Goal: Task Accomplishment & Management: Manage account settings

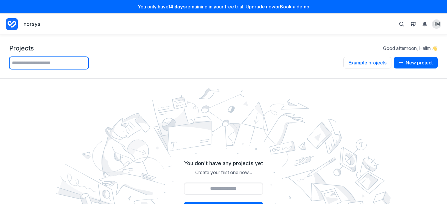
click at [65, 65] on input "text" at bounding box center [48, 63] width 79 height 12
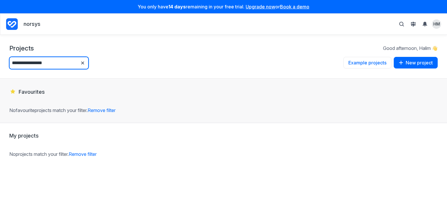
type input "**********"
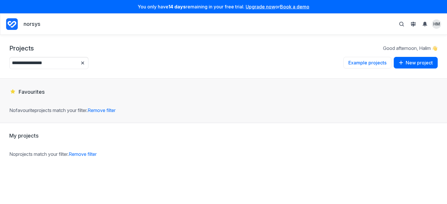
click at [320, 49] on div "Projects Good afternoon, Halim 👋" at bounding box center [223, 48] width 428 height 8
click at [14, 23] on icon "Project Dashboard" at bounding box center [12, 24] width 12 height 12
click at [359, 63] on button "Example projects" at bounding box center [367, 63] width 48 height 12
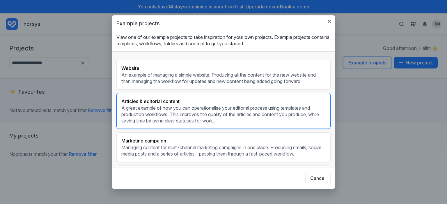
scroll to position [29, 0]
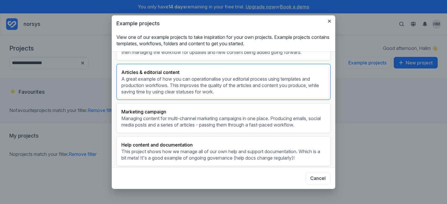
click at [159, 123] on p "Managing content for multi-channel marketing campaigns in one place. Producing …" at bounding box center [223, 121] width 204 height 13
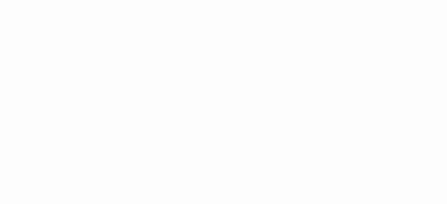
click at [140, 0] on html at bounding box center [223, 0] width 447 height 0
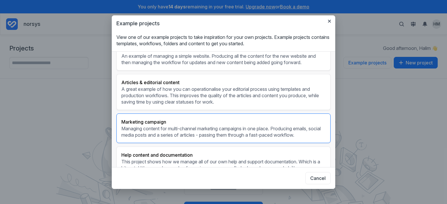
scroll to position [29, 0]
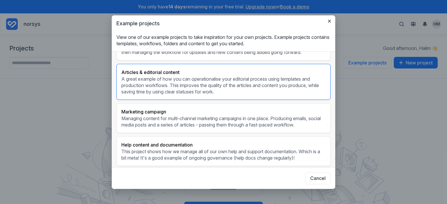
click at [210, 83] on p "A great example of how you can operationalise your editorial process using temp…" at bounding box center [223, 85] width 204 height 19
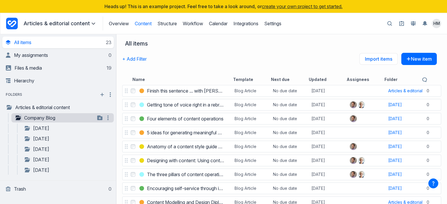
click at [19, 120] on icon "button" at bounding box center [18, 118] width 5 height 5
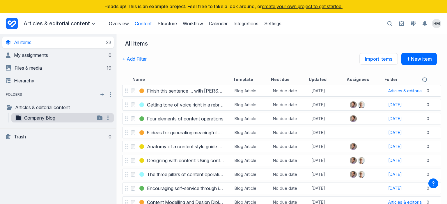
click at [20, 121] on button "button" at bounding box center [18, 118] width 7 height 7
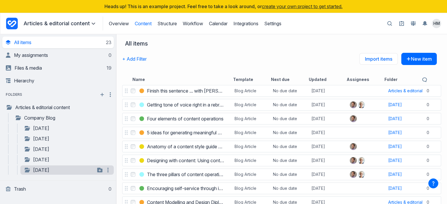
click at [59, 172] on link "September 2019" at bounding box center [59, 170] width 71 height 7
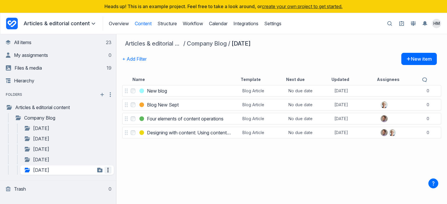
click at [107, 171] on icon "button" at bounding box center [107, 170] width 7 height 7
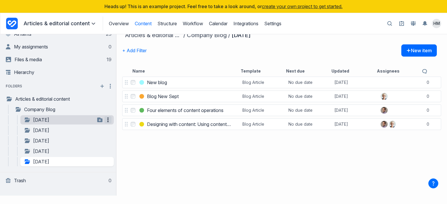
click at [107, 120] on icon "button" at bounding box center [107, 120] width 7 height 7
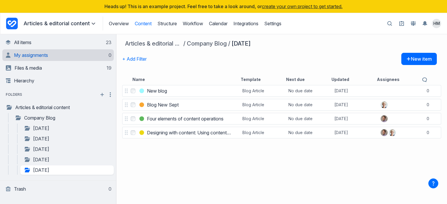
click at [33, 57] on span "My assignments" at bounding box center [31, 55] width 34 height 6
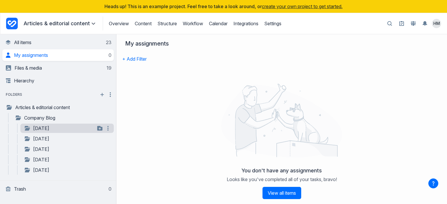
click at [61, 126] on link "May 2019" at bounding box center [59, 128] width 71 height 7
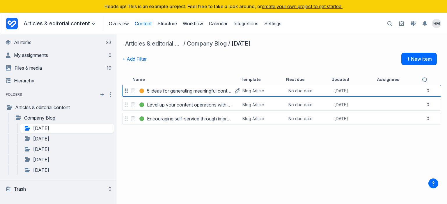
click at [168, 93] on h3 "5 ideas for generating meaningful content ideas" at bounding box center [189, 91] width 85 height 7
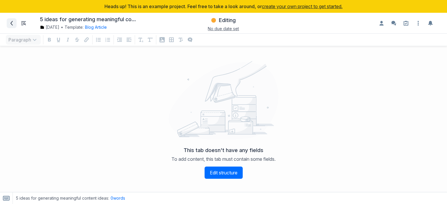
click at [12, 22] on icon at bounding box center [11, 23] width 2 height 5
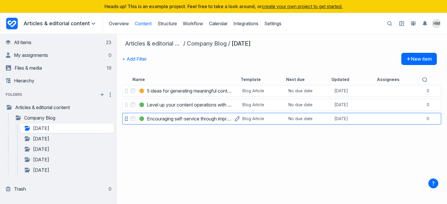
click at [173, 119] on h3 "Encouraging self-service through improving content at the [GEOGRAPHIC_DATA]" at bounding box center [189, 118] width 85 height 7
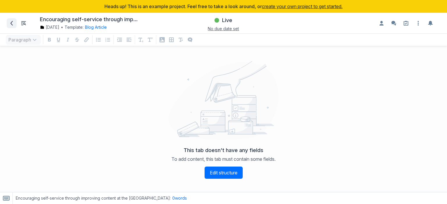
click at [10, 22] on icon at bounding box center [11, 23] width 5 height 5
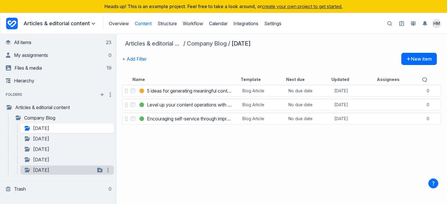
click at [60, 172] on link "September 2019" at bounding box center [59, 170] width 71 height 7
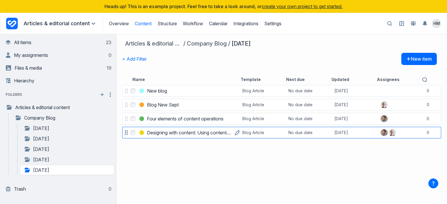
click at [172, 133] on h3 "Designing with content: Using content patterns" at bounding box center [189, 132] width 85 height 7
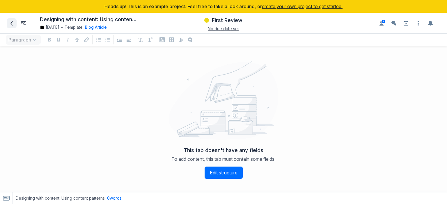
click at [13, 22] on icon at bounding box center [11, 23] width 5 height 5
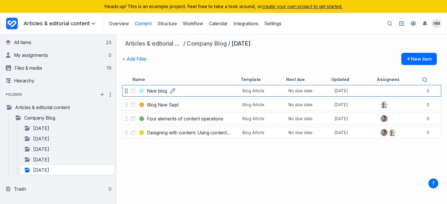
click at [153, 92] on h3 "New blog" at bounding box center [157, 91] width 20 height 7
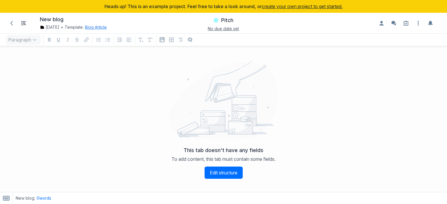
click at [107, 28] on button "Blog Article" at bounding box center [96, 27] width 22 height 6
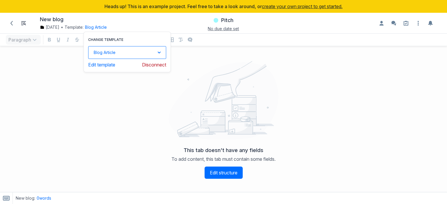
click at [142, 52] on button "Blog Article Down icon" at bounding box center [127, 52] width 78 height 13
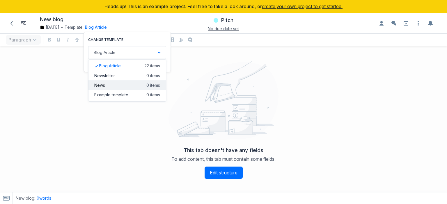
click at [134, 87] on button "News 0 items" at bounding box center [126, 86] width 77 height 10
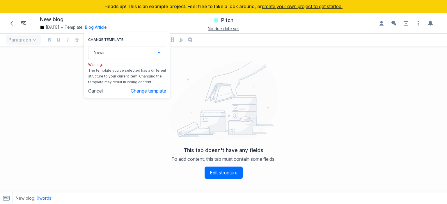
click at [161, 90] on button "Change template" at bounding box center [148, 91] width 35 height 6
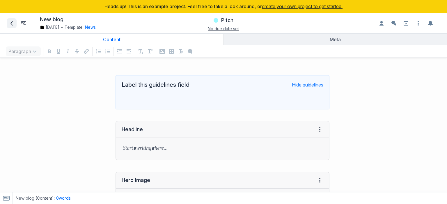
click at [11, 23] on icon at bounding box center [11, 23] width 5 height 5
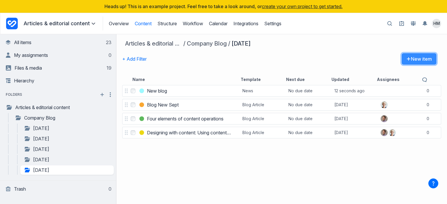
click at [407, 59] on icon "button" at bounding box center [408, 59] width 3 height 1
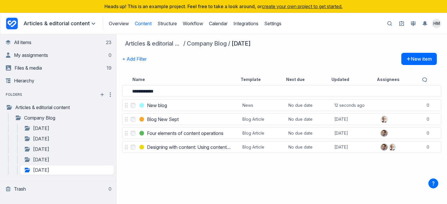
type input "**********"
click at [179, 77] on div "Name" at bounding box center [183, 80] width 108 height 6
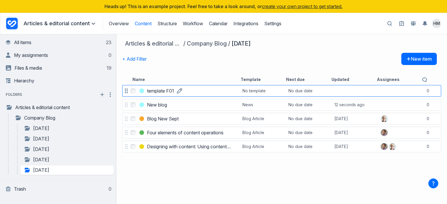
click at [174, 93] on link "template F01" at bounding box center [160, 91] width 27 height 7
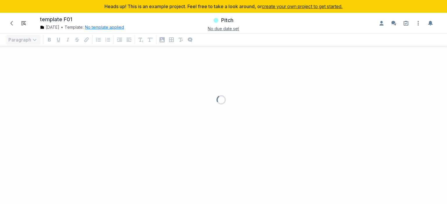
click at [123, 28] on button "No template applied" at bounding box center [104, 27] width 39 height 6
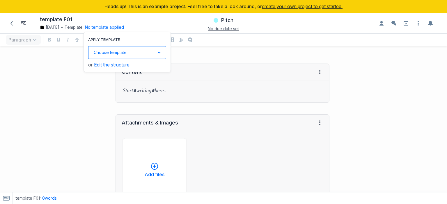
click at [130, 54] on button "Choose template Down icon" at bounding box center [127, 52] width 78 height 13
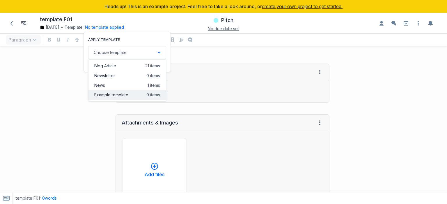
click at [128, 95] on span "Example template" at bounding box center [111, 95] width 34 height 6
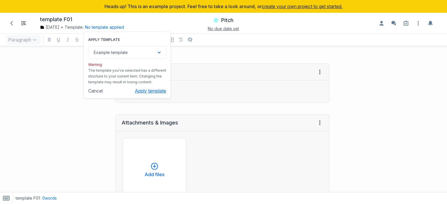
click at [166, 90] on button "Apply template" at bounding box center [150, 91] width 31 height 6
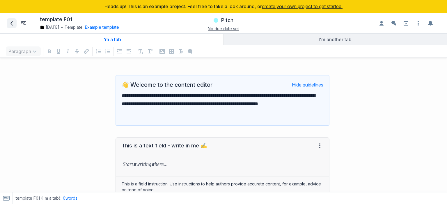
click at [12, 25] on icon at bounding box center [11, 23] width 5 height 5
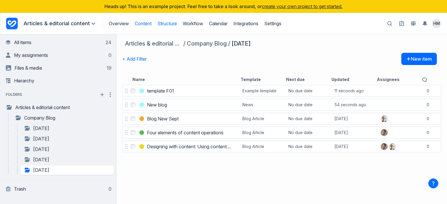
click at [171, 23] on link "Structure" at bounding box center [166, 24] width 19 height 6
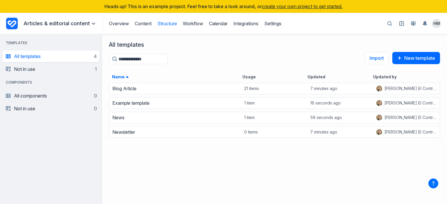
scroll to position [118, 340]
click at [412, 60] on button "New template" at bounding box center [416, 58] width 48 height 12
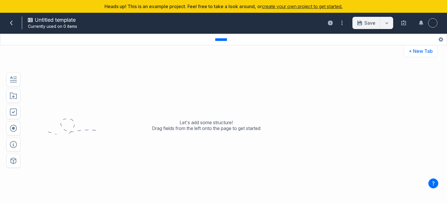
click at [196, 125] on p "Let's add some structure! Drag fields from the left onto the page to get started" at bounding box center [206, 126] width 108 height 12
drag, startPoint x: 13, startPoint y: 162, endPoint x: 42, endPoint y: 151, distance: 30.8
click at [42, 151] on div "Insert component Let's add some structure! Drag fields from the left onto the p…" at bounding box center [223, 130] width 447 height 150
click at [13, 160] on icon "button" at bounding box center [13, 161] width 7 height 7
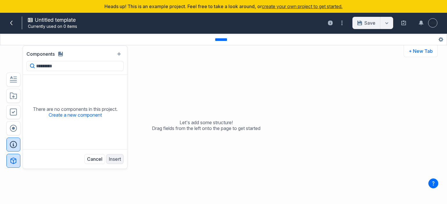
click at [13, 149] on button "button" at bounding box center [13, 145] width 14 height 14
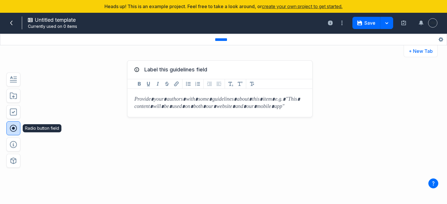
click at [15, 132] on button "button" at bounding box center [13, 129] width 14 height 14
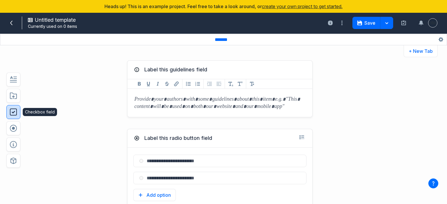
click at [15, 116] on button "button" at bounding box center [13, 112] width 14 height 14
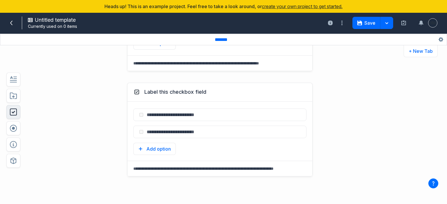
scroll to position [174, 0]
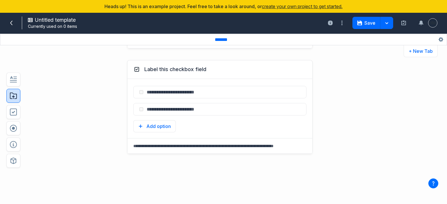
click at [17, 96] on button "button" at bounding box center [13, 96] width 14 height 14
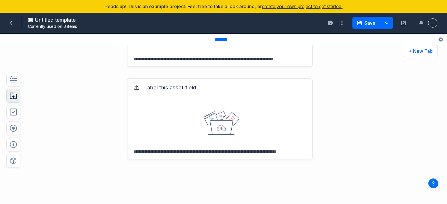
scroll to position [282, 0]
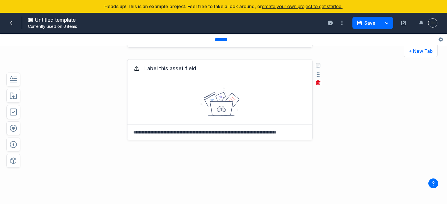
click at [181, 110] on div at bounding box center [219, 101] width 185 height 47
click at [316, 83] on icon "button" at bounding box center [318, 83] width 5 height 5
click at [327, 109] on button "Delete" at bounding box center [328, 108] width 19 height 9
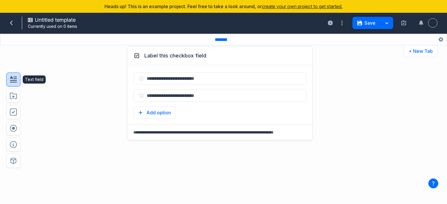
click at [16, 81] on icon "button" at bounding box center [13, 79] width 7 height 7
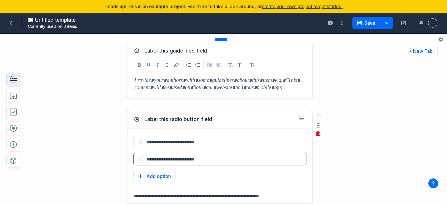
scroll to position [0, 0]
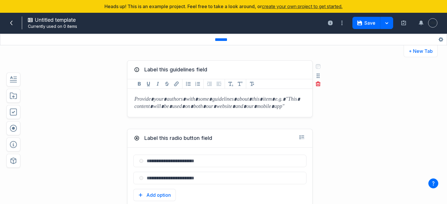
click at [278, 100] on div at bounding box center [219, 103] width 185 height 28
click at [316, 74] on icon "button" at bounding box center [317, 76] width 3 height 5
click at [254, 102] on div at bounding box center [219, 103] width 185 height 28
click at [348, 115] on div "Label this guidelines field Add Bold format Add Underline format Add Italics fo…" at bounding box center [205, 89] width 327 height 69
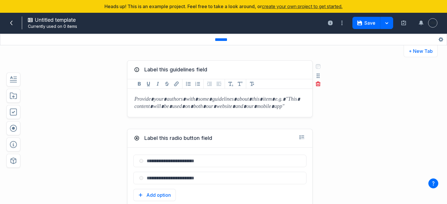
click at [134, 71] on icon at bounding box center [136, 69] width 7 height 7
click at [156, 70] on button "Label this guidelines field" at bounding box center [175, 70] width 67 height 10
type textarea "**********"
click at [349, 93] on div "**********" at bounding box center [205, 89] width 327 height 69
click at [156, 163] on input "text" at bounding box center [213, 161] width 140 height 12
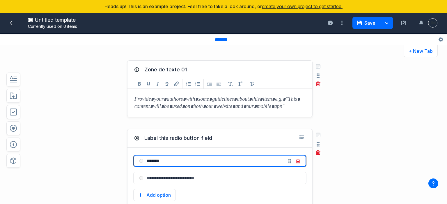
type input "*******"
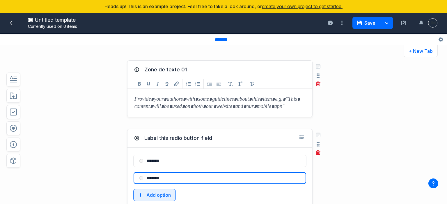
type input "*******"
click at [159, 196] on button "Add option" at bounding box center [154, 195] width 42 height 12
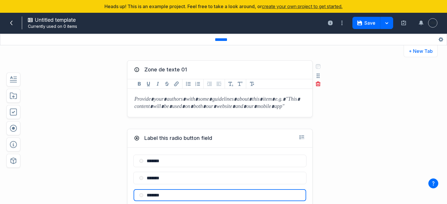
type input "*******"
click at [354, 172] on div "Label this radio button field ******* ******* ******* Add option Select field: …" at bounding box center [205, 184] width 327 height 123
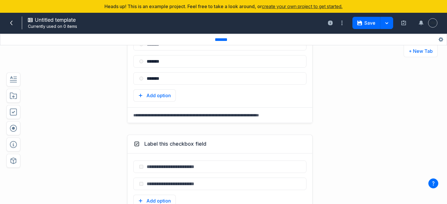
scroll to position [174, 0]
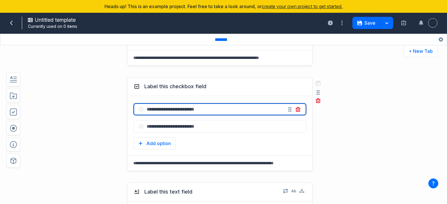
click at [164, 114] on input "text" at bounding box center [213, 110] width 140 height 12
type input "*******"
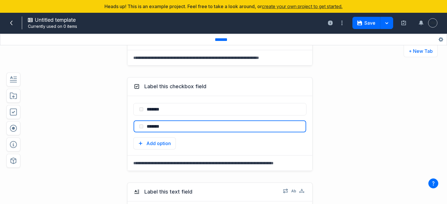
type input "*******"
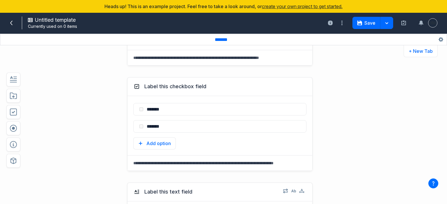
click at [332, 135] on div "Label this checkbox field ******* ******* Add option Select field: Label this c…" at bounding box center [205, 125] width 327 height 106
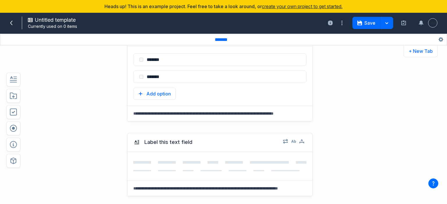
scroll to position [282, 0]
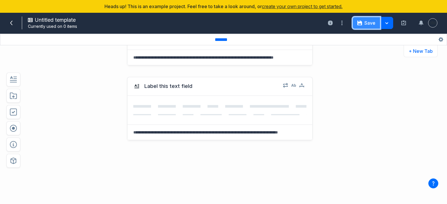
click at [362, 23] on button "Save" at bounding box center [366, 23] width 28 height 12
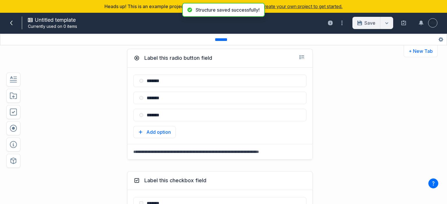
scroll to position [0, 0]
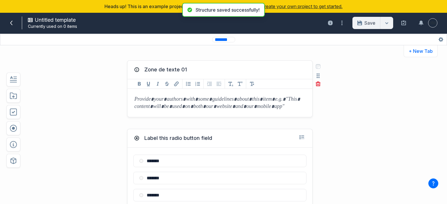
click at [224, 40] on input "*******" at bounding box center [223, 40] width 23 height 6
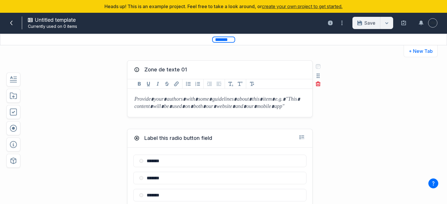
click at [234, 40] on input "*******" at bounding box center [223, 40] width 23 height 6
click at [219, 41] on input "*******" at bounding box center [223, 40] width 23 height 6
click at [384, 24] on div at bounding box center [386, 23] width 13 height 12
click at [228, 40] on input "*******" at bounding box center [223, 40] width 23 height 6
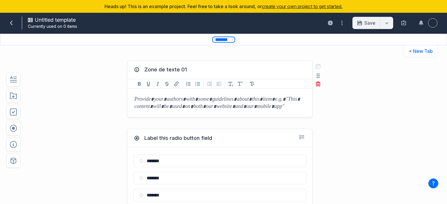
click at [228, 40] on input "*******" at bounding box center [223, 40] width 23 height 6
click at [228, 39] on input "*******" at bounding box center [223, 40] width 23 height 6
type input "**********"
click at [354, 69] on div "Zone de texte 01 Add Bold format Add Underline format Add Italics format Add St…" at bounding box center [205, 89] width 327 height 69
click at [363, 26] on button "Save" at bounding box center [366, 23] width 28 height 12
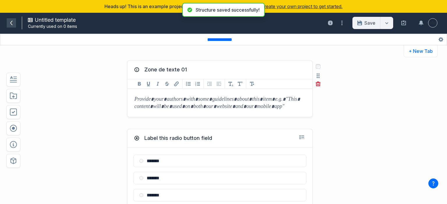
click at [9, 23] on span at bounding box center [11, 22] width 9 height 9
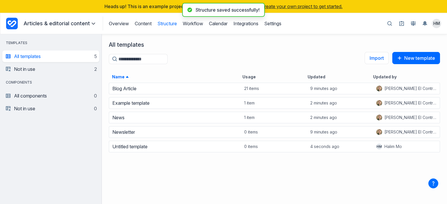
scroll to position [118, 340]
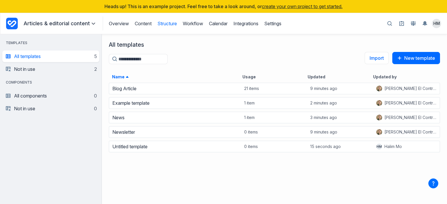
scroll to position [118, 340]
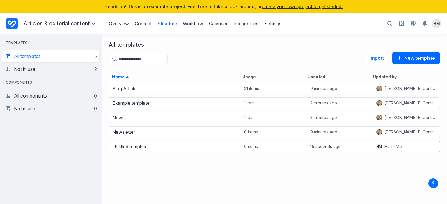
click at [281, 149] on div "0 items" at bounding box center [274, 147] width 66 height 8
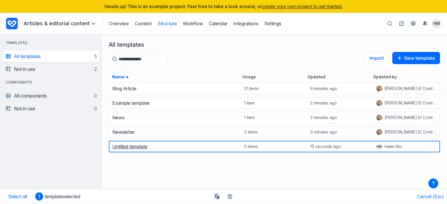
click at [128, 149] on link "Untitled template" at bounding box center [129, 147] width 35 height 6
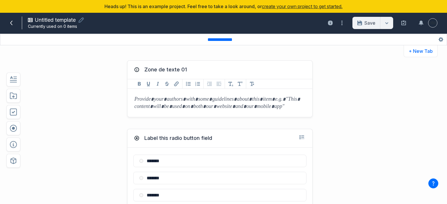
click at [60, 21] on span "Untitled template" at bounding box center [55, 20] width 41 height 6
click at [53, 21] on input "**********" at bounding box center [109, 20] width 149 height 6
click at [65, 21] on input "**********" at bounding box center [109, 20] width 149 height 6
type input "**********"
click at [90, 86] on div "Zone de texte 01 Add Bold format Add Underline format Add Italics format Add St…" at bounding box center [205, 89] width 327 height 69
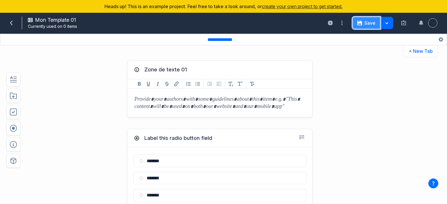
click at [366, 26] on button "Save" at bounding box center [366, 23] width 28 height 12
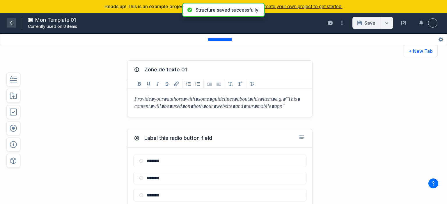
click at [10, 24] on icon at bounding box center [11, 23] width 5 height 5
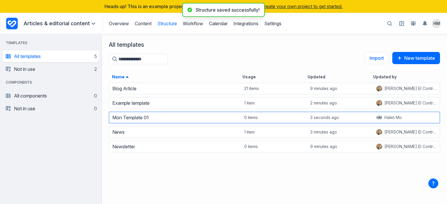
scroll to position [118, 340]
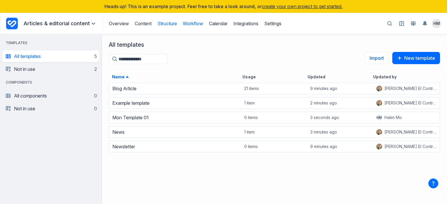
click at [193, 25] on link "Workflow" at bounding box center [193, 24] width 20 height 6
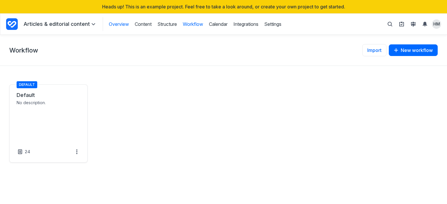
click at [112, 24] on link "Overview" at bounding box center [119, 24] width 20 height 6
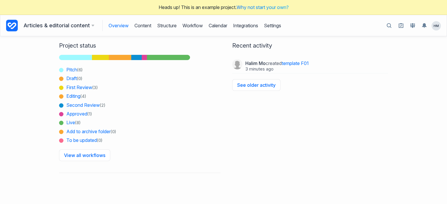
click at [59, 27] on h3 "Articles & editorial content" at bounding box center [59, 26] width 71 height 8
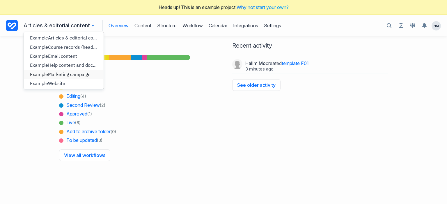
click at [51, 75] on span "Marketing campaign" at bounding box center [69, 75] width 42 height 6
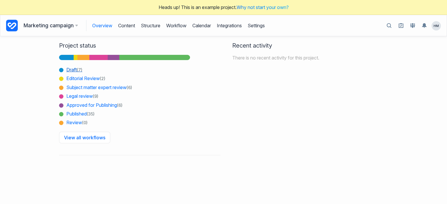
click at [71, 70] on span "Draft (7)" at bounding box center [70, 69] width 23 height 9
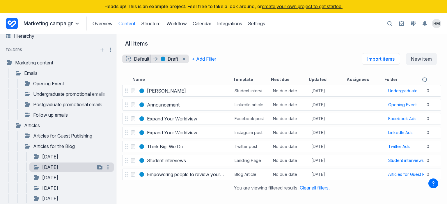
scroll to position [58, 0]
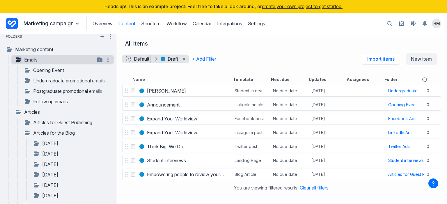
click at [17, 60] on icon "button" at bounding box center [18, 60] width 5 height 5
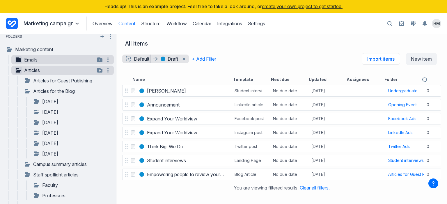
click at [16, 70] on icon "button" at bounding box center [18, 70] width 5 height 5
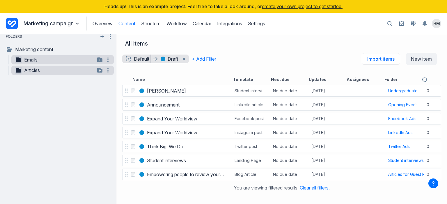
scroll to position [0, 0]
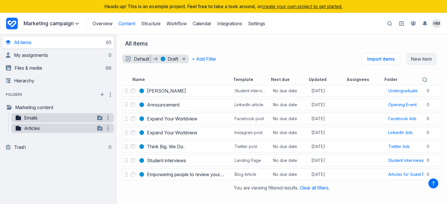
click at [16, 129] on icon "button" at bounding box center [18, 128] width 5 height 5
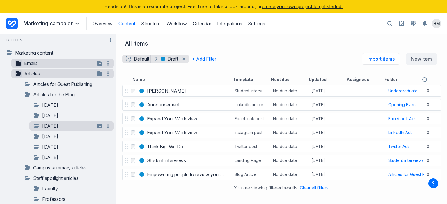
scroll to position [58, 0]
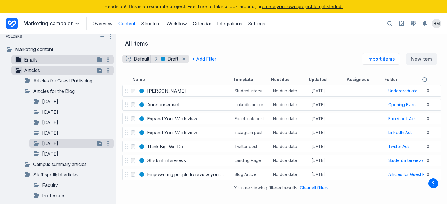
click at [57, 145] on link "[DATE]" at bounding box center [64, 143] width 62 height 7
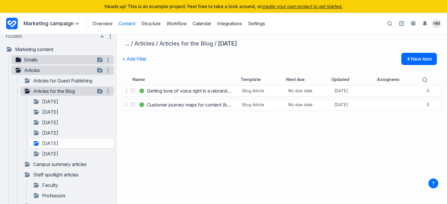
click at [26, 91] on icon "button" at bounding box center [27, 91] width 5 height 5
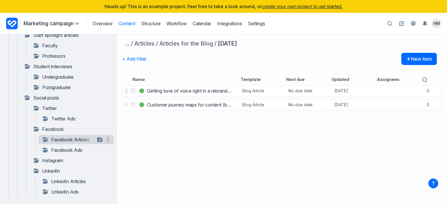
scroll to position [145, 0]
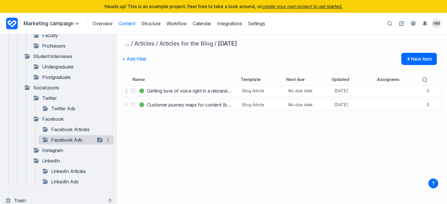
click at [63, 139] on link "Facebook Ads" at bounding box center [68, 140] width 53 height 7
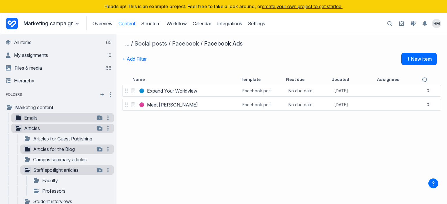
click at [28, 170] on icon "button" at bounding box center [27, 170] width 5 height 5
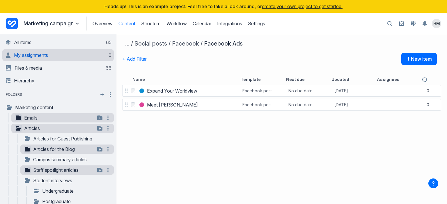
click at [28, 56] on span "My assignments" at bounding box center [31, 55] width 34 height 6
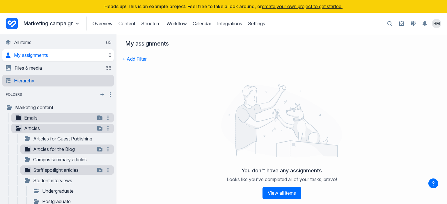
click at [27, 81] on link "Hierarchy" at bounding box center [59, 81] width 106 height 12
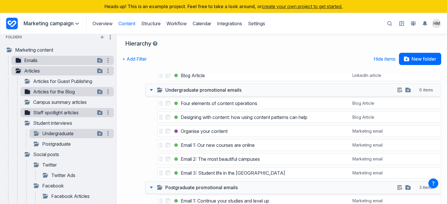
scroll to position [58, 0]
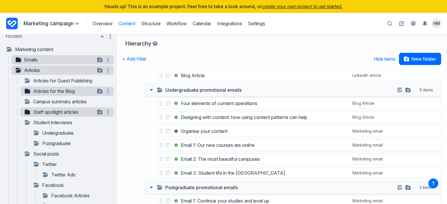
click at [74, 25] on p "Marketing campaign" at bounding box center [52, 23] width 57 height 7
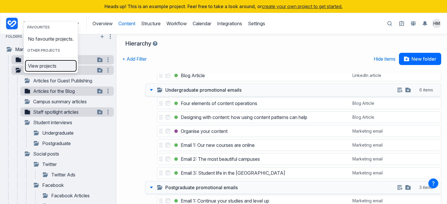
click at [47, 68] on span "View projects" at bounding box center [42, 66] width 29 height 5
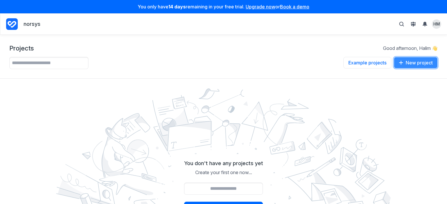
click at [412, 64] on button "New project" at bounding box center [415, 63] width 44 height 12
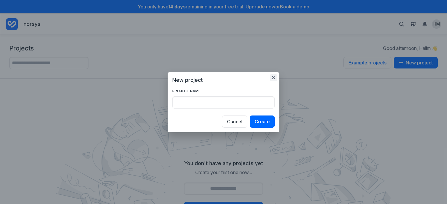
click at [274, 78] on icon "button" at bounding box center [273, 78] width 5 height 5
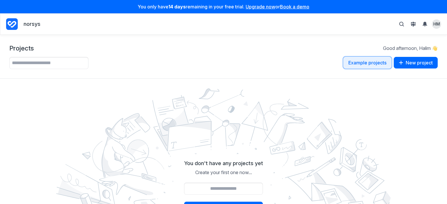
click at [363, 64] on button "Example projects" at bounding box center [367, 63] width 48 height 12
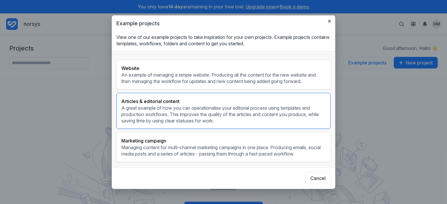
click at [173, 110] on p "A great example of how you can operationalise your editorial process using temp…" at bounding box center [223, 114] width 204 height 19
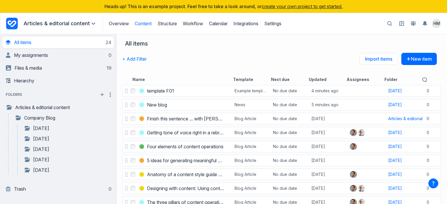
click at [90, 25] on span at bounding box center [93, 23] width 7 height 7
click at [170, 38] on div "All items + Add Filter Import items New item Name Template Next due Updated Ass…" at bounding box center [281, 59] width 330 height 50
click at [115, 25] on link "Overview" at bounding box center [119, 24] width 20 height 6
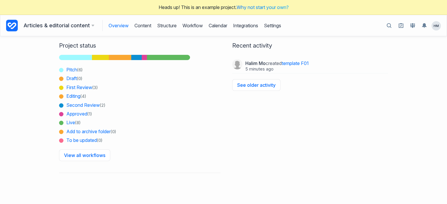
click at [93, 28] on div "Articles & editorial content Example Articles & editorial content Example Cours…" at bounding box center [62, 26] width 76 height 8
click at [86, 25] on h3 "Articles & editorial content" at bounding box center [59, 26] width 71 height 8
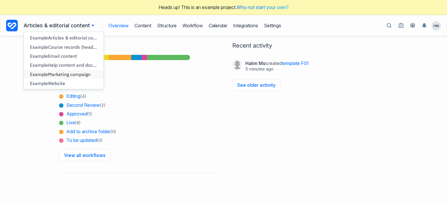
click at [58, 73] on span "Marketing campaign" at bounding box center [69, 75] width 42 height 6
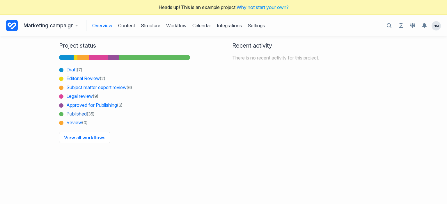
click at [72, 114] on span "Published (35)" at bounding box center [76, 114] width 35 height 9
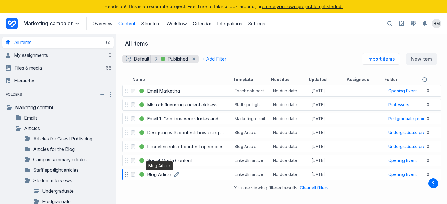
click at [163, 176] on h3 "Blog Article" at bounding box center [159, 174] width 24 height 7
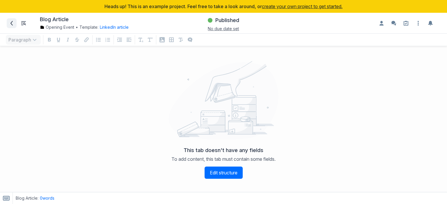
click at [11, 21] on icon at bounding box center [11, 23] width 5 height 5
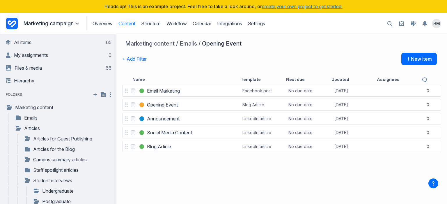
click at [286, 7] on button "create your own project to get started." at bounding box center [302, 6] width 81 height 6
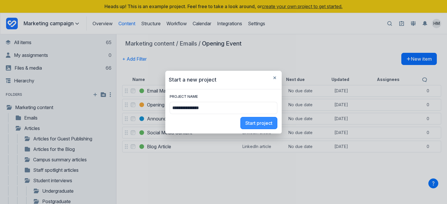
type input "**********"
click at [240, 117] on button "Start project" at bounding box center [258, 123] width 37 height 12
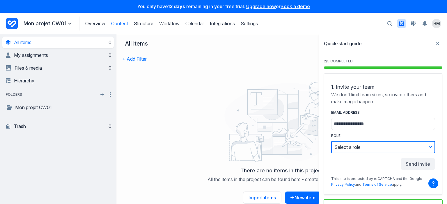
click at [375, 148] on button "Select a role" at bounding box center [383, 147] width 104 height 12
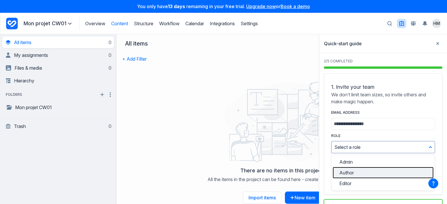
click at [359, 174] on button "Author" at bounding box center [383, 173] width 100 height 11
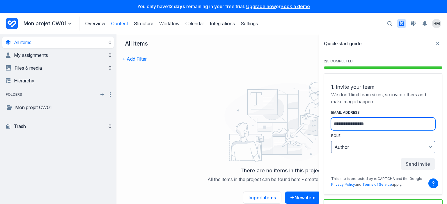
click at [391, 123] on input "Email address" at bounding box center [383, 124] width 104 height 12
type input "**********"
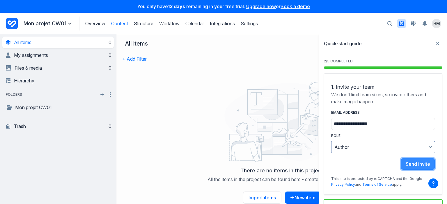
click at [411, 165] on button "Send invite" at bounding box center [417, 164] width 34 height 12
click at [416, 163] on button "Send invite" at bounding box center [417, 164] width 34 height 12
click at [215, 118] on div at bounding box center [281, 120] width 323 height 87
click at [439, 44] on icon "Close sidebar" at bounding box center [437, 43] width 3 height 3
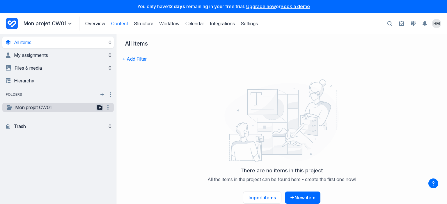
click at [99, 109] on icon "button" at bounding box center [99, 107] width 5 height 5
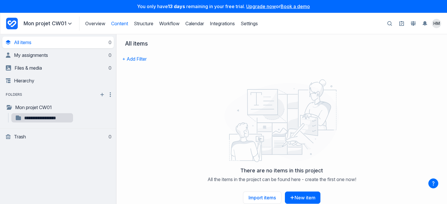
type input "**********"
click at [99, 117] on icon "button" at bounding box center [99, 118] width 5 height 5
click at [108, 119] on icon "button" at bounding box center [107, 118] width 7 height 7
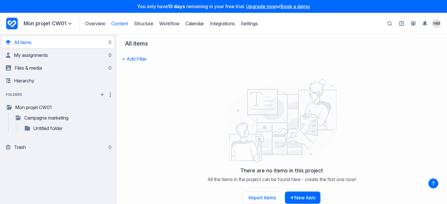
click at [149, 130] on div at bounding box center [281, 120] width 323 height 87
click at [70, 129] on link "Untitled folder" at bounding box center [59, 128] width 71 height 7
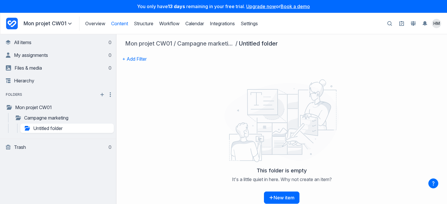
click at [143, 81] on div at bounding box center [281, 120] width 323 height 87
click at [279, 200] on button "New item" at bounding box center [281, 198] width 35 height 12
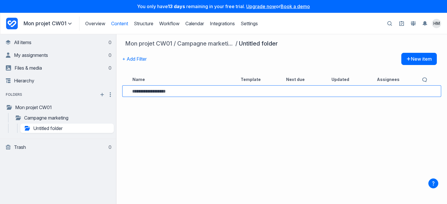
click at [179, 92] on input at bounding box center [178, 91] width 93 height 5
type input "**********"
click at [171, 91] on link "document 1" at bounding box center [159, 91] width 24 height 7
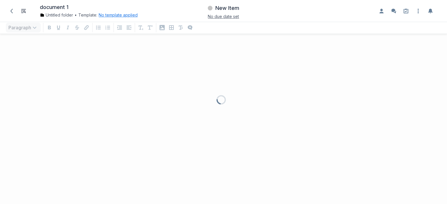
click at [123, 13] on button "No template applied" at bounding box center [118, 15] width 39 height 6
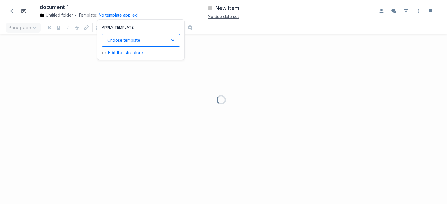
click at [124, 41] on button "Choose template Down icon" at bounding box center [141, 40] width 78 height 13
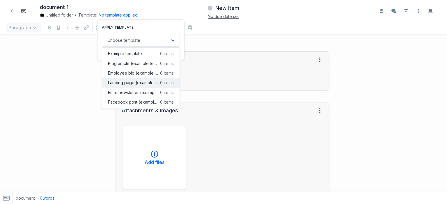
click at [123, 83] on span "Landing page (example template)" at bounding box center [133, 83] width 51 height 6
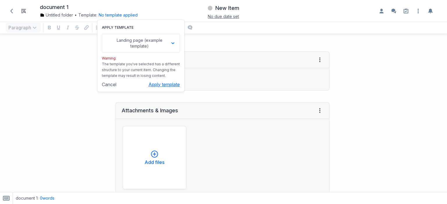
click at [158, 84] on button "Apply template" at bounding box center [163, 85] width 31 height 6
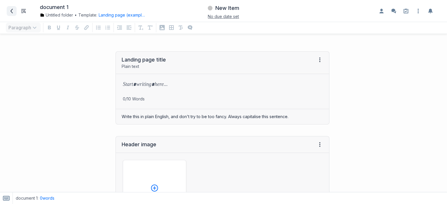
click at [8, 9] on span at bounding box center [11, 10] width 9 height 9
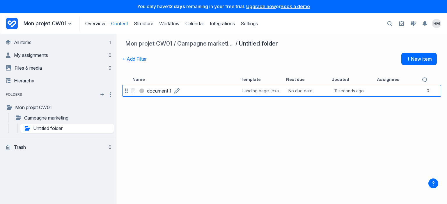
click at [171, 93] on link "document 1" at bounding box center [159, 91] width 24 height 7
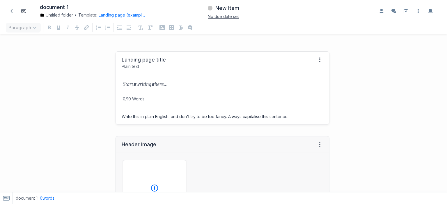
click at [144, 101] on p "0/10 Words" at bounding box center [222, 99] width 213 height 6
click at [318, 60] on icon at bounding box center [319, 60] width 5 height 5
click at [13, 12] on icon at bounding box center [11, 11] width 5 height 5
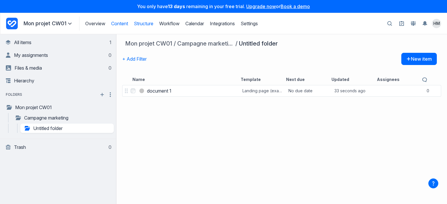
click at [148, 25] on link "Structure" at bounding box center [143, 24] width 19 height 6
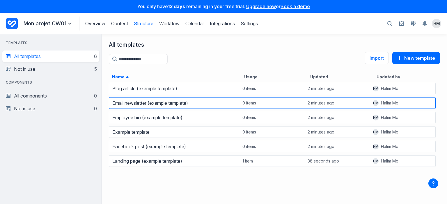
scroll to position [118, 340]
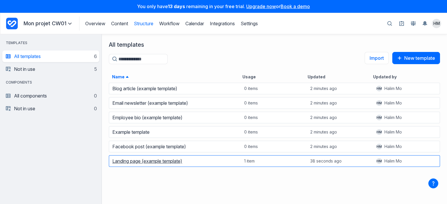
click at [124, 163] on link "Landing page (example template)" at bounding box center [147, 161] width 70 height 6
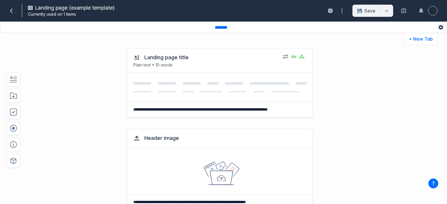
click at [439, 26] on icon "button" at bounding box center [440, 27] width 5 height 5
click at [363, 57] on div "**********" at bounding box center [205, 82] width 327 height 81
click at [218, 73] on div at bounding box center [219, 87] width 185 height 29
click at [160, 67] on p "Plain text • 10 words" at bounding box center [205, 65] width 145 height 6
click at [172, 59] on button "Landing page title" at bounding box center [166, 57] width 49 height 10
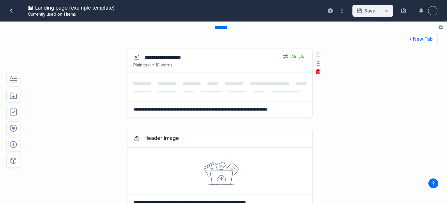
click at [202, 60] on div "**********" at bounding box center [205, 57] width 145 height 7
click at [136, 59] on icon at bounding box center [136, 58] width 5 height 4
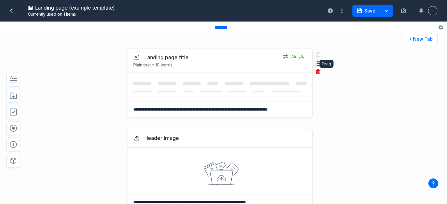
click at [317, 64] on button "button" at bounding box center [317, 63] width 7 height 7
click at [285, 109] on textarea "**********" at bounding box center [218, 109] width 183 height 15
click at [256, 92] on icon at bounding box center [232, 88] width 198 height 12
click at [358, 97] on div "**********" at bounding box center [205, 82] width 327 height 81
click at [438, 26] on icon "button" at bounding box center [440, 27] width 5 height 5
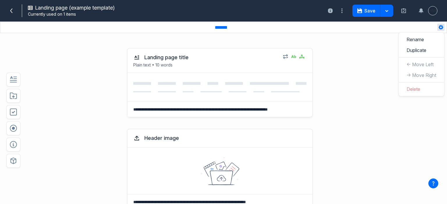
click at [343, 66] on div "**********" at bounding box center [205, 82] width 327 height 81
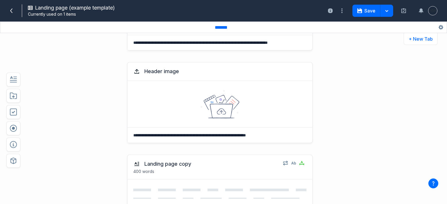
scroll to position [149, 0]
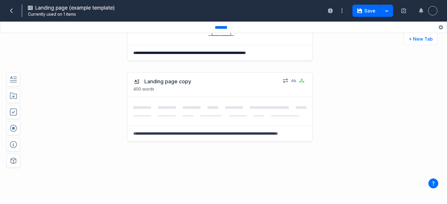
click at [198, 152] on div "Landing page copy 400 words Select field: Landing page copy Are you sure you wa…" at bounding box center [219, 138] width 185 height 133
click at [16, 161] on icon "button" at bounding box center [13, 161] width 6 height 6
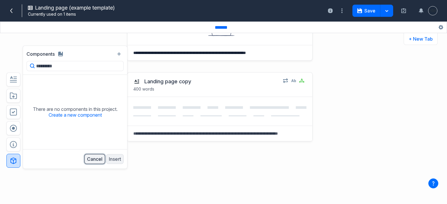
click at [94, 161] on button "Cancel" at bounding box center [94, 159] width 21 height 10
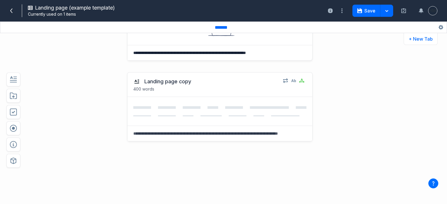
click at [233, 164] on div "Landing page copy 400 words Select field: Landing page copy Are you sure you wa…" at bounding box center [219, 138] width 185 height 133
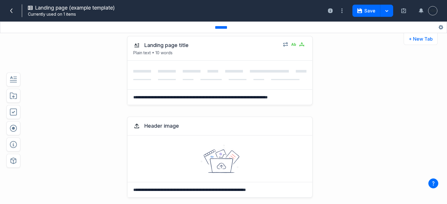
scroll to position [0, 0]
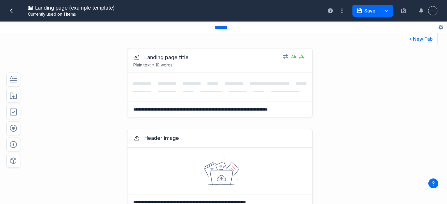
click at [434, 184] on icon "button" at bounding box center [432, 183] width 9 height 9
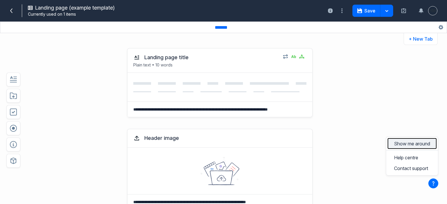
click at [408, 145] on button "Show me around" at bounding box center [411, 143] width 49 height 11
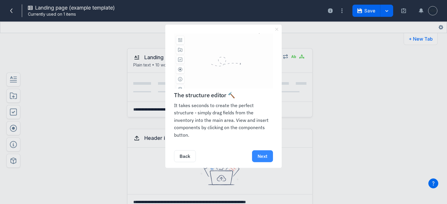
click at [260, 158] on link "Next" at bounding box center [262, 157] width 21 height 12
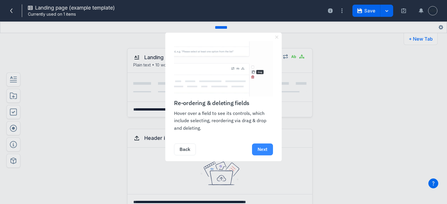
click at [262, 153] on link "Next" at bounding box center [262, 150] width 21 height 12
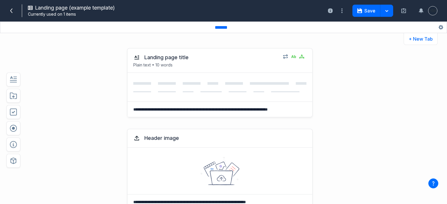
click at [331, 124] on div "**********" at bounding box center [205, 169] width 327 height 93
click at [316, 65] on icon "button" at bounding box center [317, 63] width 3 height 5
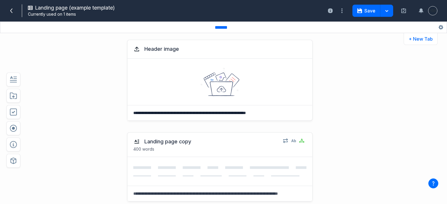
scroll to position [29, 0]
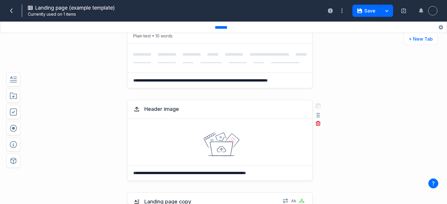
click at [293, 112] on div "Header image" at bounding box center [219, 109] width 173 height 7
click at [295, 130] on div at bounding box center [219, 142] width 185 height 47
click at [316, 117] on icon "button" at bounding box center [317, 115] width 3 height 5
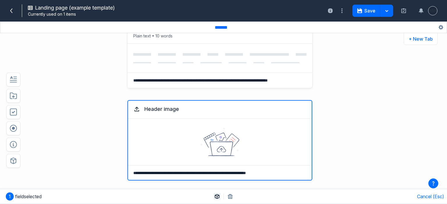
click at [218, 197] on icon "button" at bounding box center [217, 197] width 5 height 5
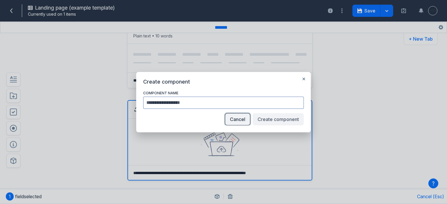
click at [237, 118] on button "Cancel" at bounding box center [237, 119] width 25 height 12
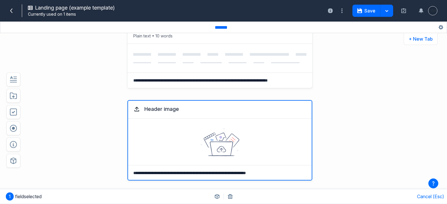
click at [366, 98] on div "**********" at bounding box center [205, 140] width 327 height 93
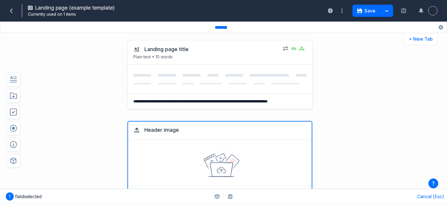
scroll to position [0, 0]
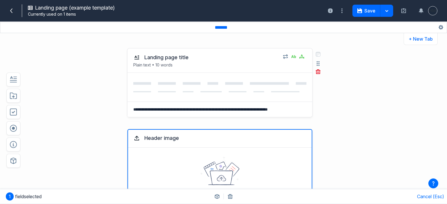
click at [140, 64] on p "Plain text • 10 words" at bounding box center [205, 65] width 145 height 6
click at [161, 66] on p "Plain text • 10 words" at bounding box center [205, 65] width 145 height 6
click at [283, 58] on icon "button" at bounding box center [285, 56] width 5 height 5
click at [346, 93] on div "Enabled Limit to * instances" at bounding box center [318, 88] width 65 height 17
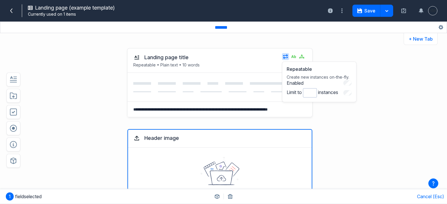
click at [360, 84] on div "**********" at bounding box center [205, 82] width 327 height 81
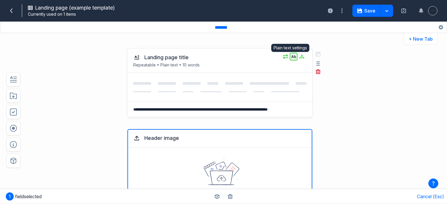
click at [291, 58] on icon "button" at bounding box center [293, 56] width 5 height 5
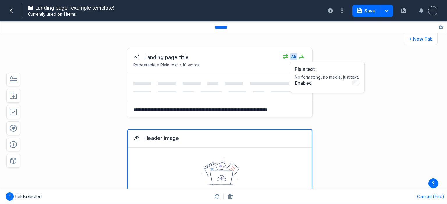
click at [373, 84] on div "**********" at bounding box center [223, 123] width 447 height 162
click at [300, 58] on icon "button" at bounding box center [301, 58] width 5 height 2
click at [332, 90] on input "**" at bounding box center [329, 93] width 19 height 9
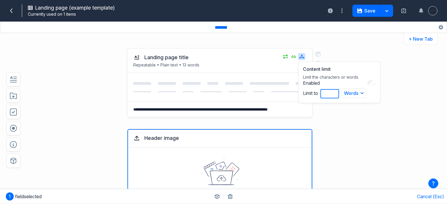
click at [332, 90] on input "**" at bounding box center [329, 93] width 19 height 9
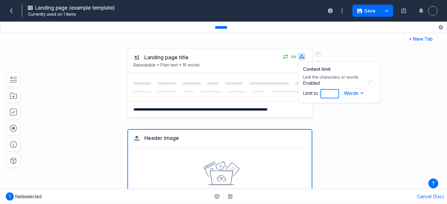
click at [332, 90] on input "**" at bounding box center [329, 93] width 19 height 9
type input "**"
click at [332, 90] on input "**" at bounding box center [329, 93] width 19 height 9
click at [397, 91] on div "**********" at bounding box center [223, 123] width 447 height 162
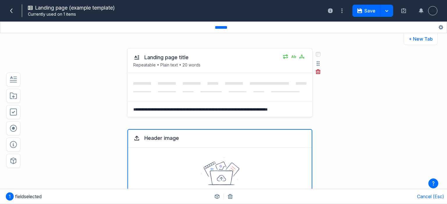
click at [273, 73] on div at bounding box center [219, 87] width 185 height 29
click at [299, 56] on icon "button" at bounding box center [301, 56] width 5 height 3
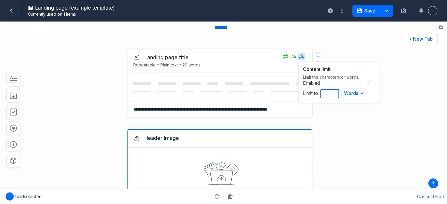
drag, startPoint x: 325, startPoint y: 92, endPoint x: 314, endPoint y: 92, distance: 11.6
click at [314, 92] on div "Enabled Limit to ** Words Words Characters" at bounding box center [339, 89] width 73 height 18
type input "***"
click at [416, 79] on div "**********" at bounding box center [223, 123] width 447 height 162
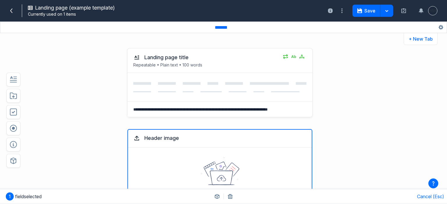
click at [384, 74] on div "**********" at bounding box center [223, 123] width 447 height 162
click at [366, 15] on button "Save" at bounding box center [366, 11] width 28 height 12
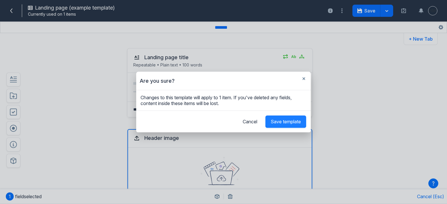
click at [279, 124] on span "Save template" at bounding box center [285, 122] width 30 height 6
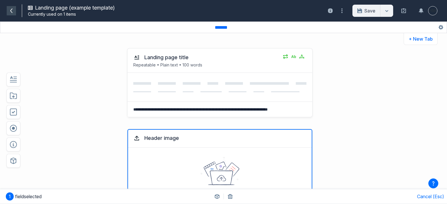
click at [10, 12] on icon at bounding box center [11, 10] width 5 height 5
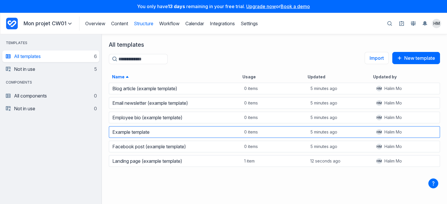
scroll to position [118, 340]
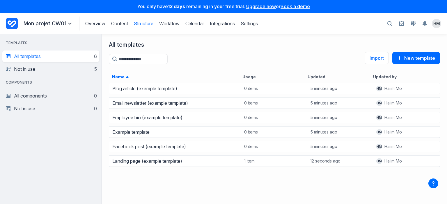
click at [40, 23] on p "Mon projet CW01" at bounding box center [49, 23] width 50 height 7
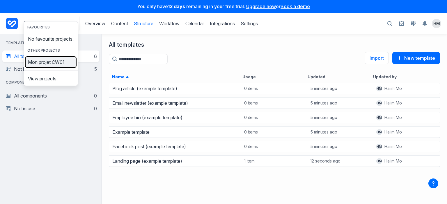
click at [40, 67] on link "Mon projet CW01" at bounding box center [51, 62] width 50 height 9
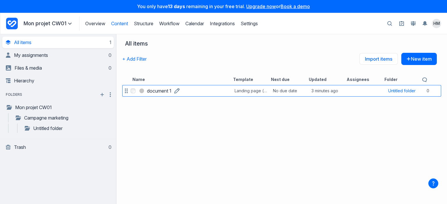
click at [171, 92] on link "document 1" at bounding box center [159, 91] width 24 height 7
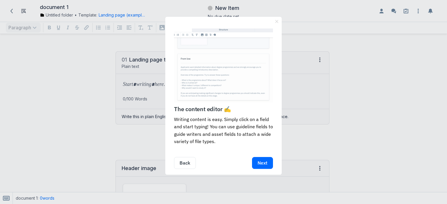
click at [276, 19] on link "×" at bounding box center [276, 21] width 6 height 9
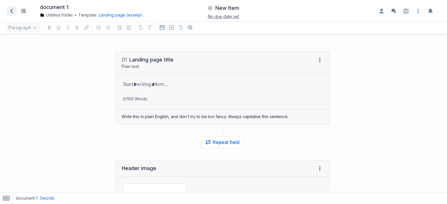
click at [12, 11] on icon at bounding box center [11, 11] width 5 height 5
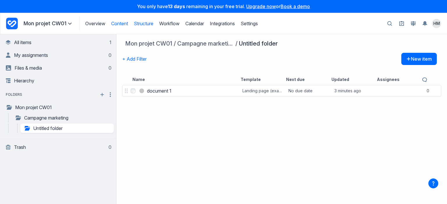
click at [143, 24] on link "Structure" at bounding box center [143, 24] width 19 height 6
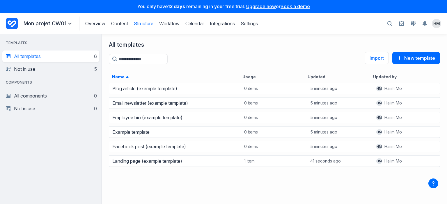
scroll to position [118, 340]
click at [170, 25] on link "Workflow" at bounding box center [169, 24] width 20 height 6
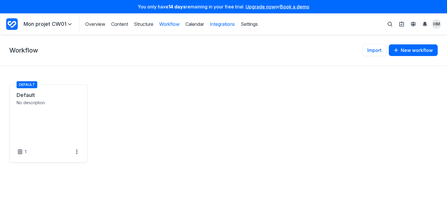
click at [223, 25] on link "Integrations" at bounding box center [222, 24] width 25 height 6
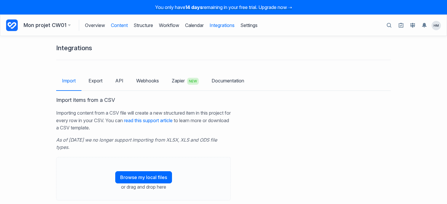
click at [120, 26] on link "Content" at bounding box center [119, 25] width 17 height 11
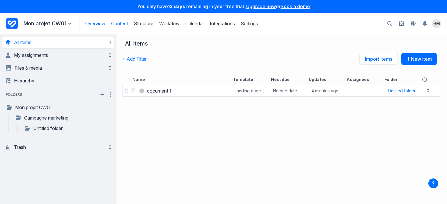
click at [95, 23] on link "Overview" at bounding box center [95, 24] width 20 height 6
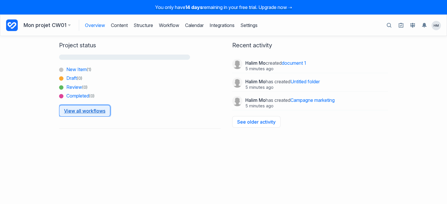
click at [78, 111] on link "View all workflows" at bounding box center [84, 111] width 51 height 12
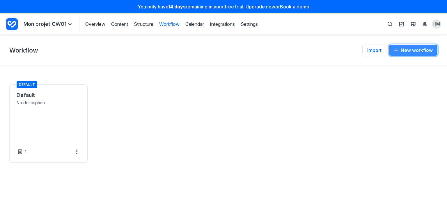
click at [400, 53] on button "New workflow" at bounding box center [413, 50] width 49 height 12
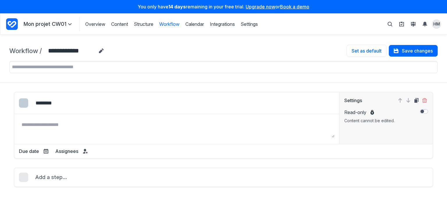
select select "*****"
